Goal: Task Accomplishment & Management: Manage account settings

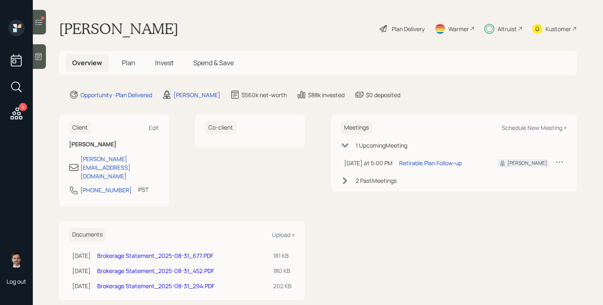
click at [129, 66] on span "Plan" at bounding box center [129, 62] width 14 height 9
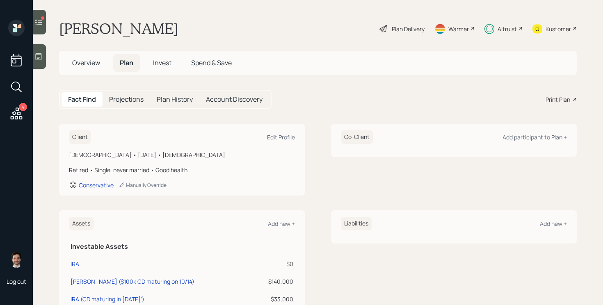
click at [167, 68] on h5 "Invest" at bounding box center [163, 63] width 32 height 18
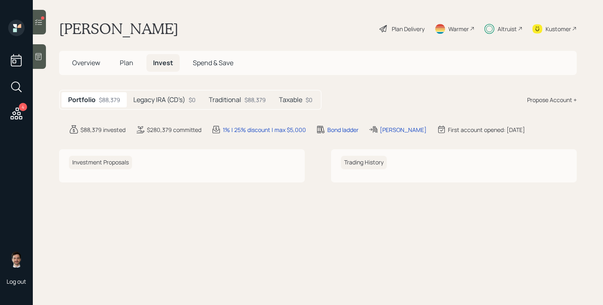
click at [164, 98] on h5 "Legacy IRA (CD's)" at bounding box center [159, 100] width 52 height 8
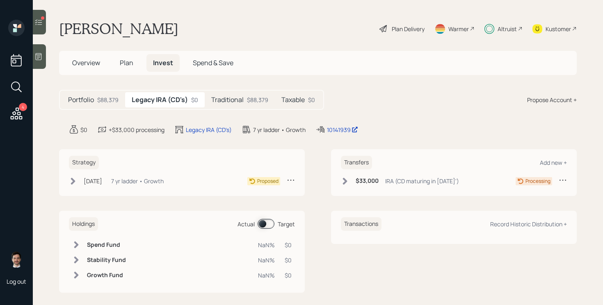
click at [240, 104] on h5 "Traditional" at bounding box center [227, 100] width 32 height 8
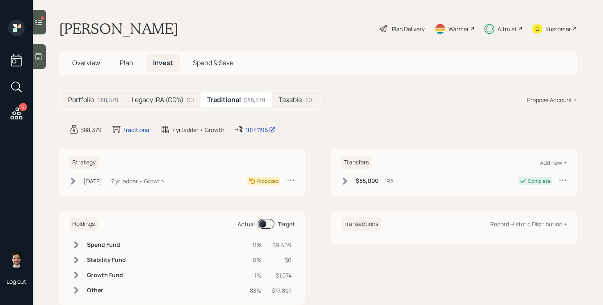
click at [76, 179] on icon at bounding box center [73, 181] width 8 height 8
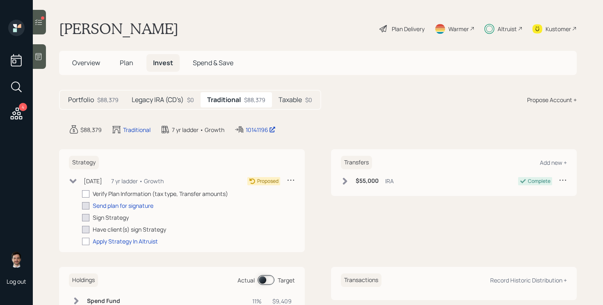
click at [76, 180] on icon at bounding box center [73, 181] width 7 height 5
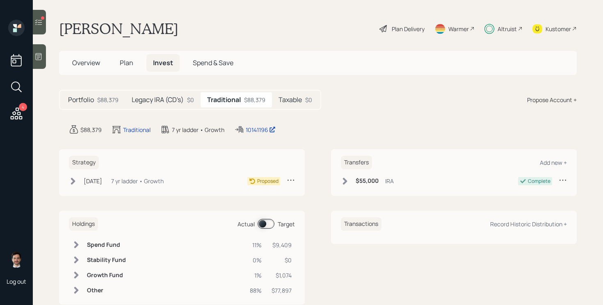
click at [416, 30] on div "Plan Delivery" at bounding box center [408, 29] width 33 height 9
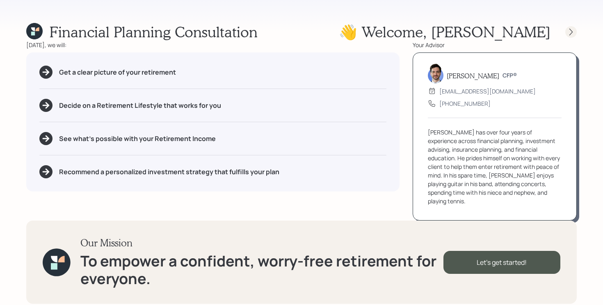
click at [570, 29] on icon at bounding box center [571, 31] width 3 height 7
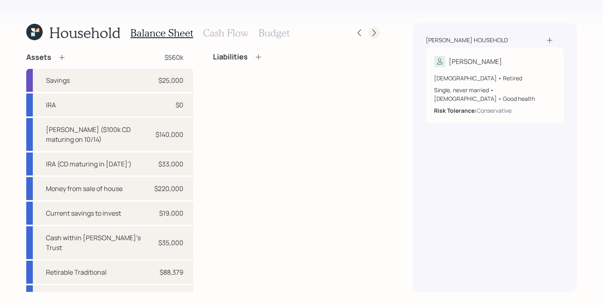
click at [369, 34] on div at bounding box center [374, 32] width 11 height 11
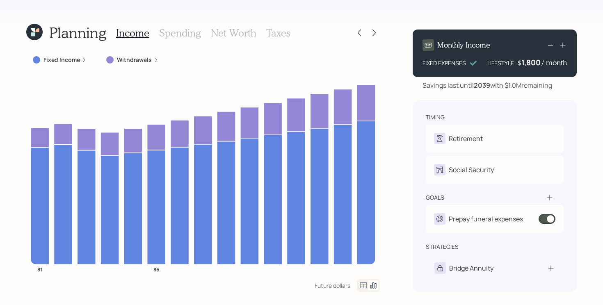
click at [369, 34] on div at bounding box center [374, 32] width 11 height 11
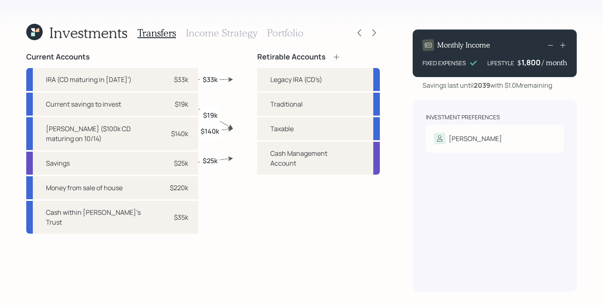
click at [37, 35] on icon at bounding box center [34, 32] width 16 height 16
